Goal: Use online tool/utility

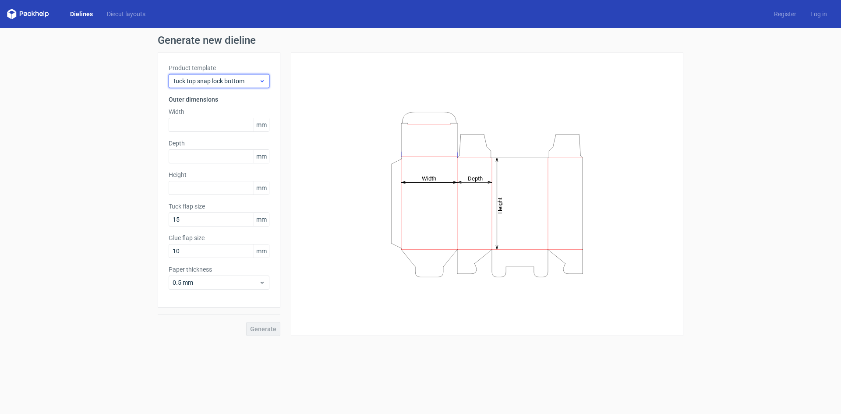
click at [262, 81] on icon at bounding box center [262, 81] width 7 height 7
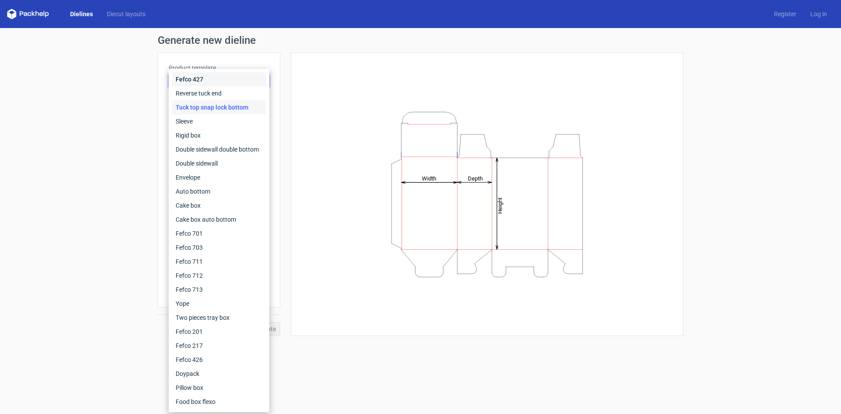
click at [199, 76] on div "Fefco 427" at bounding box center [219, 79] width 94 height 14
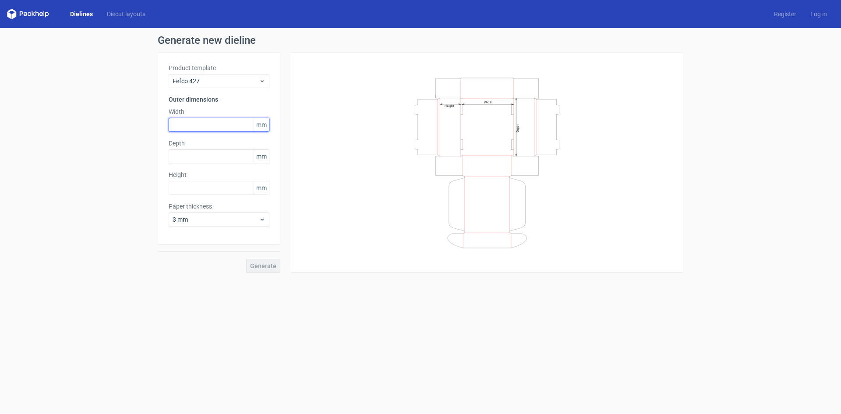
click at [205, 129] on input "text" at bounding box center [219, 125] width 101 height 14
type input "620"
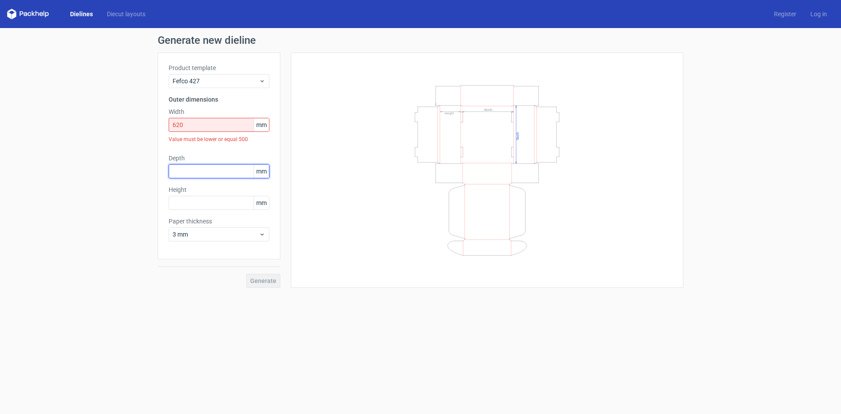
click at [215, 153] on div "Product template Fefco 427 Outer dimensions Width 620 mm Value must be lower or…" at bounding box center [219, 156] width 123 height 207
type input "420"
click at [197, 205] on input "text" at bounding box center [219, 203] width 101 height 14
type input "100"
click at [165, 177] on div "Product template Fefco 427 Outer dimensions Width 620 mm Value must be lower or…" at bounding box center [219, 156] width 123 height 207
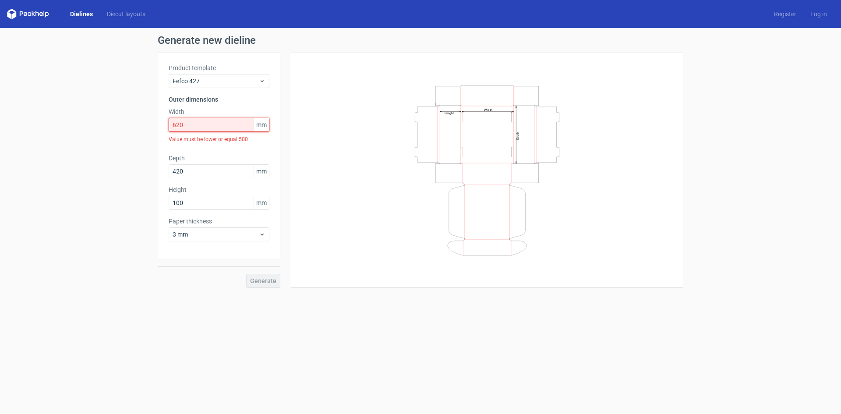
click at [187, 126] on input "620" at bounding box center [219, 125] width 101 height 14
drag, startPoint x: 187, startPoint y: 126, endPoint x: 155, endPoint y: 125, distance: 32.0
click at [155, 125] on div "Generate new dieline Product template Fefco 427 Outer dimensions Width 620 mm V…" at bounding box center [420, 161] width 841 height 267
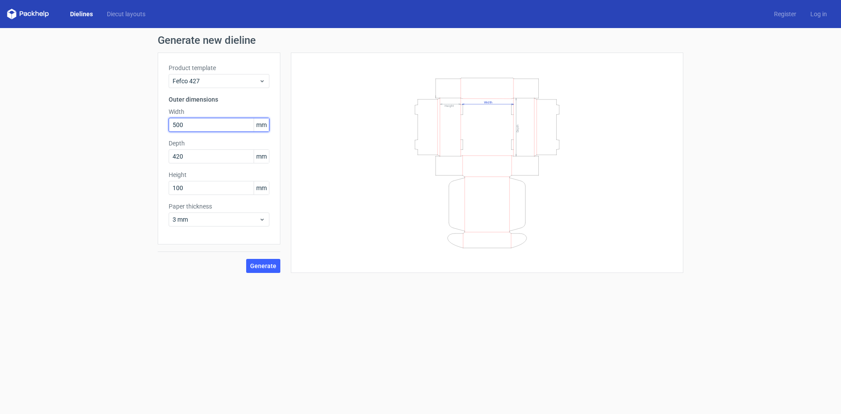
type input "500"
click at [165, 136] on div "Product template Fefco 427 Outer dimensions Width 500 mm Depth 420 mm Height 10…" at bounding box center [219, 149] width 123 height 192
click at [264, 266] on span "Generate" at bounding box center [263, 266] width 26 height 6
